Goal: Information Seeking & Learning: Learn about a topic

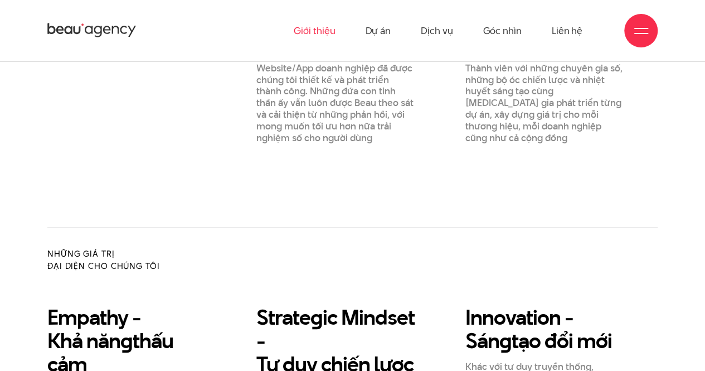
scroll to position [682, 0]
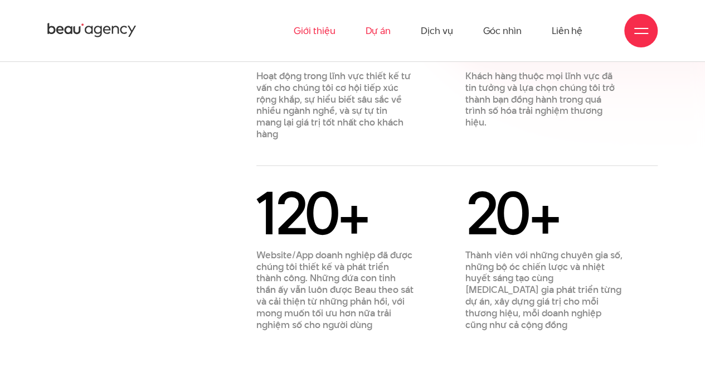
click at [381, 32] on link "Dự án" at bounding box center [378, 30] width 26 height 61
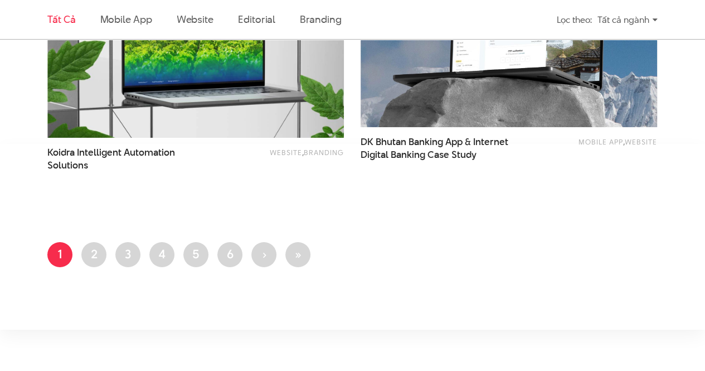
scroll to position [1840, 0]
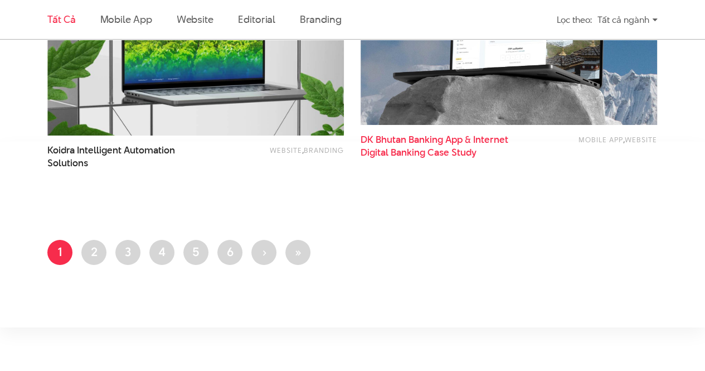
click at [438, 142] on span "DK Bhutan Banking App & Internet Digital Banking Case Study" at bounding box center [442, 146] width 163 height 26
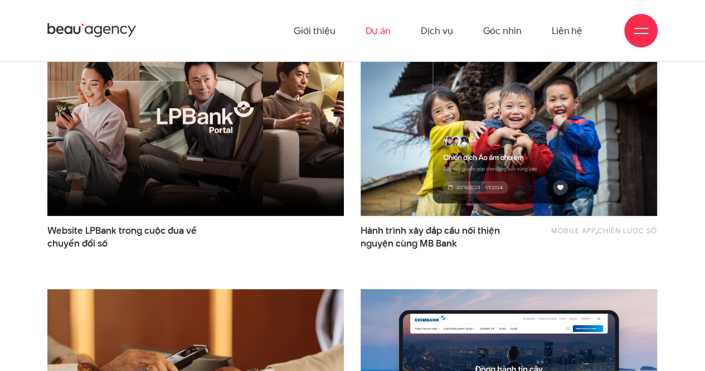
scroll to position [0, 0]
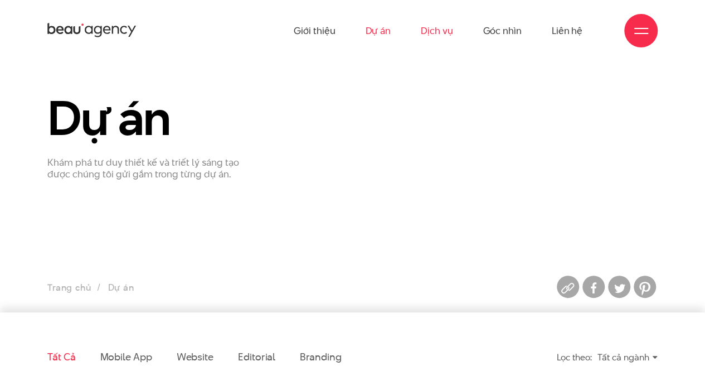
click at [435, 36] on link "Dịch vụ" at bounding box center [437, 30] width 32 height 61
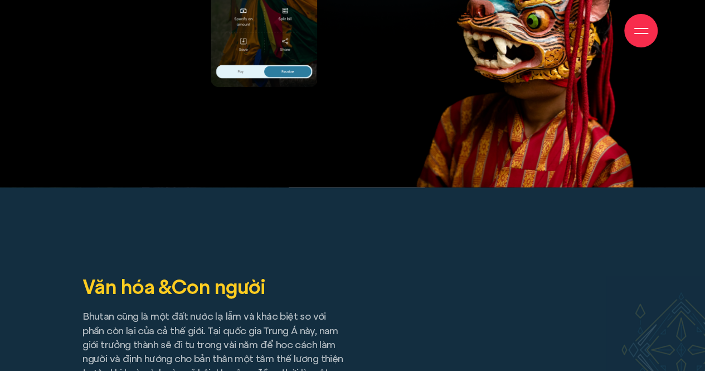
scroll to position [4516, 0]
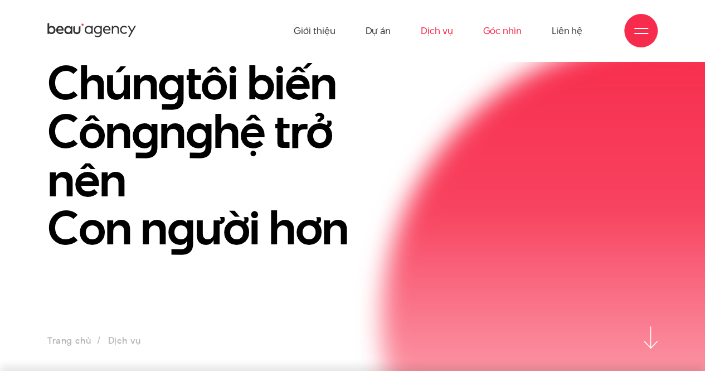
click at [488, 23] on link "Góc nhìn" at bounding box center [502, 30] width 38 height 61
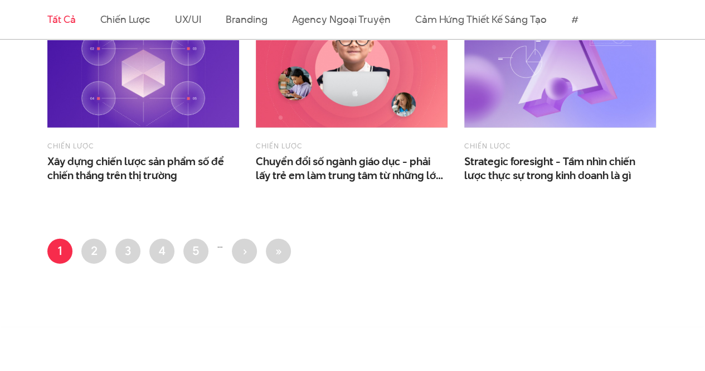
scroll to position [1505, 0]
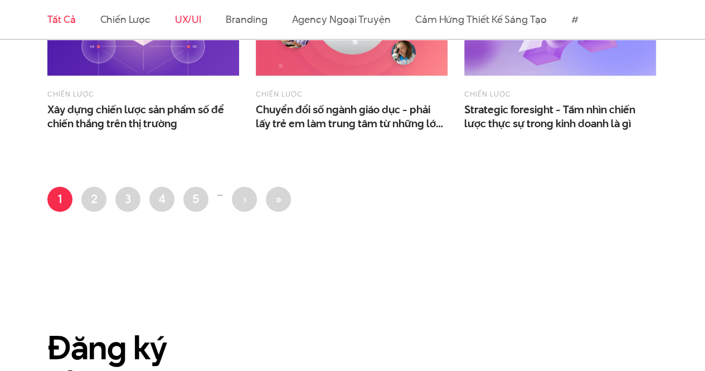
click at [182, 16] on link "UX/UI" at bounding box center [188, 19] width 27 height 14
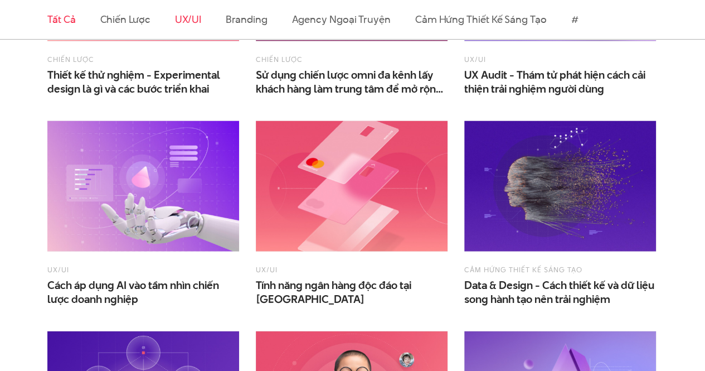
scroll to position [329, 0]
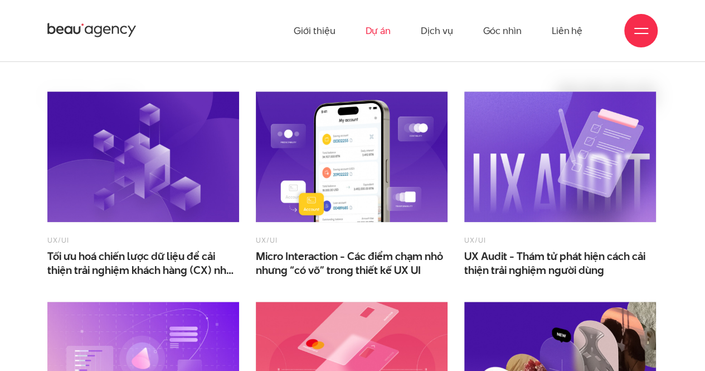
scroll to position [334, 0]
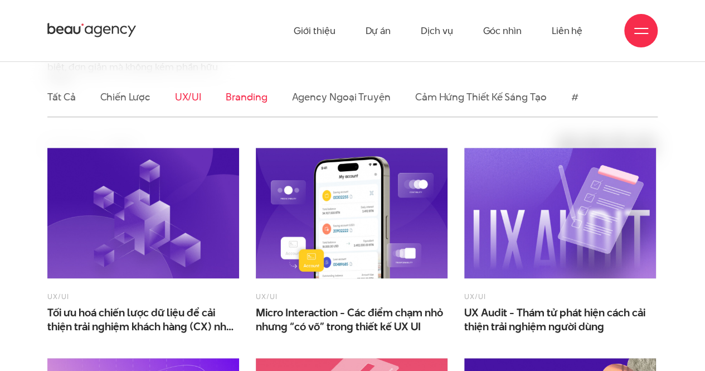
click at [247, 91] on link "Branding" at bounding box center [246, 97] width 41 height 14
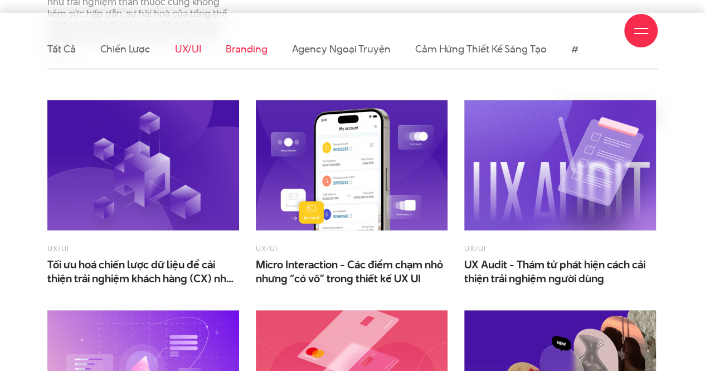
scroll to position [400, 0]
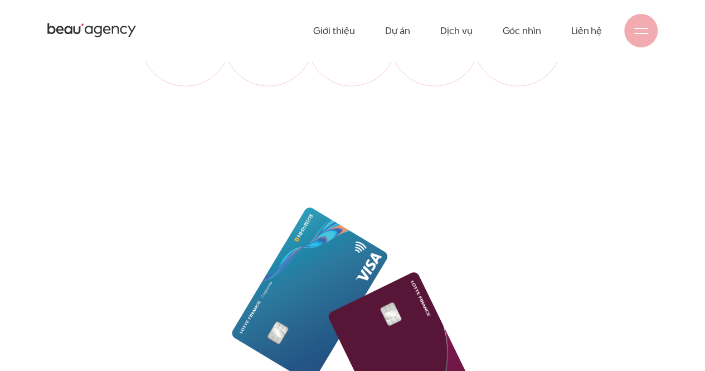
scroll to position [896, 0]
